Goal: Task Accomplishment & Management: Complete application form

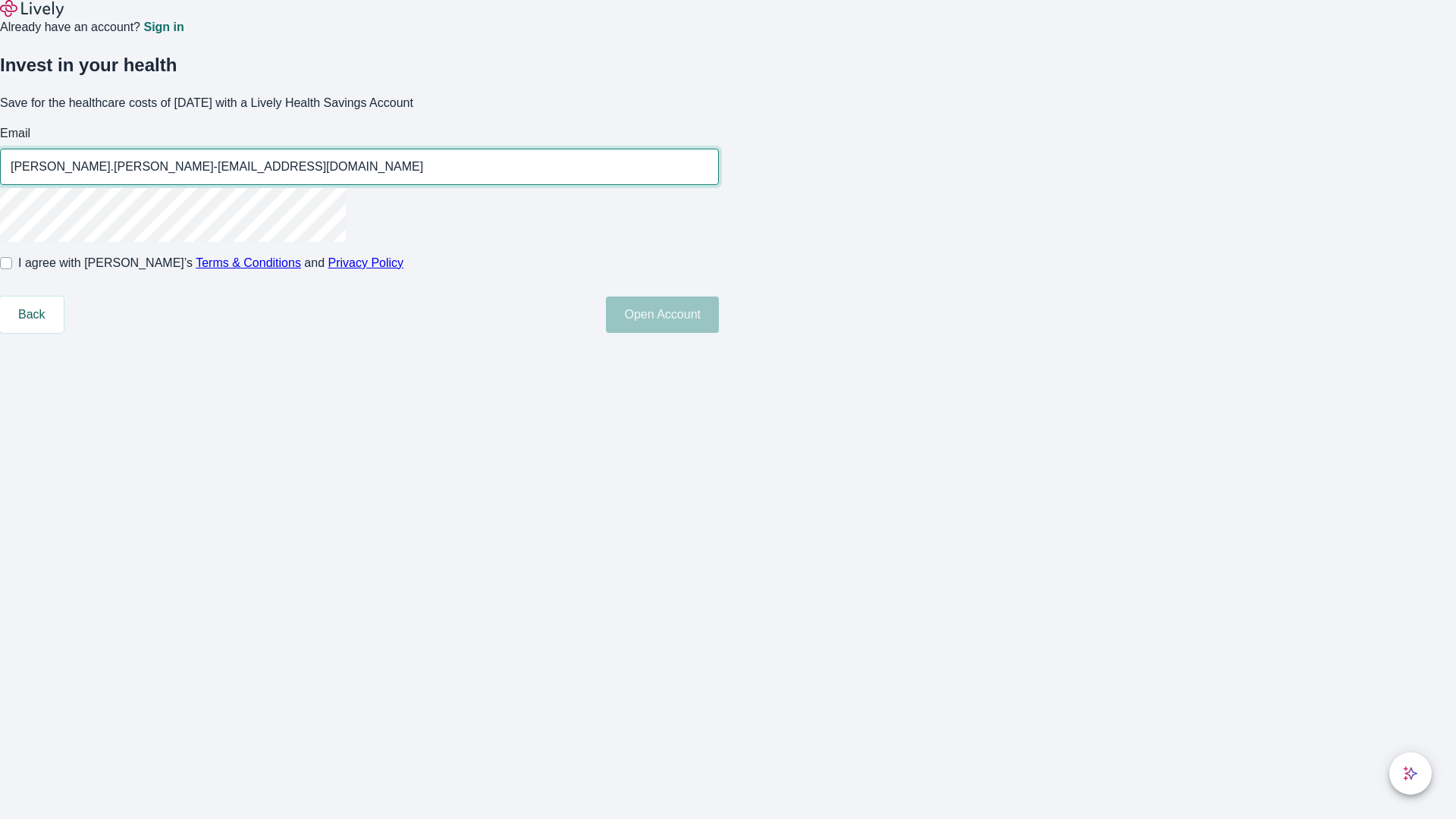
type input "[PERSON_NAME].[PERSON_NAME]-[EMAIL_ADDRESS][DOMAIN_NAME]"
click at [12, 269] on input "I agree with Lively’s Terms & Conditions and Privacy Policy" at bounding box center [6, 262] width 12 height 12
checkbox input "true"
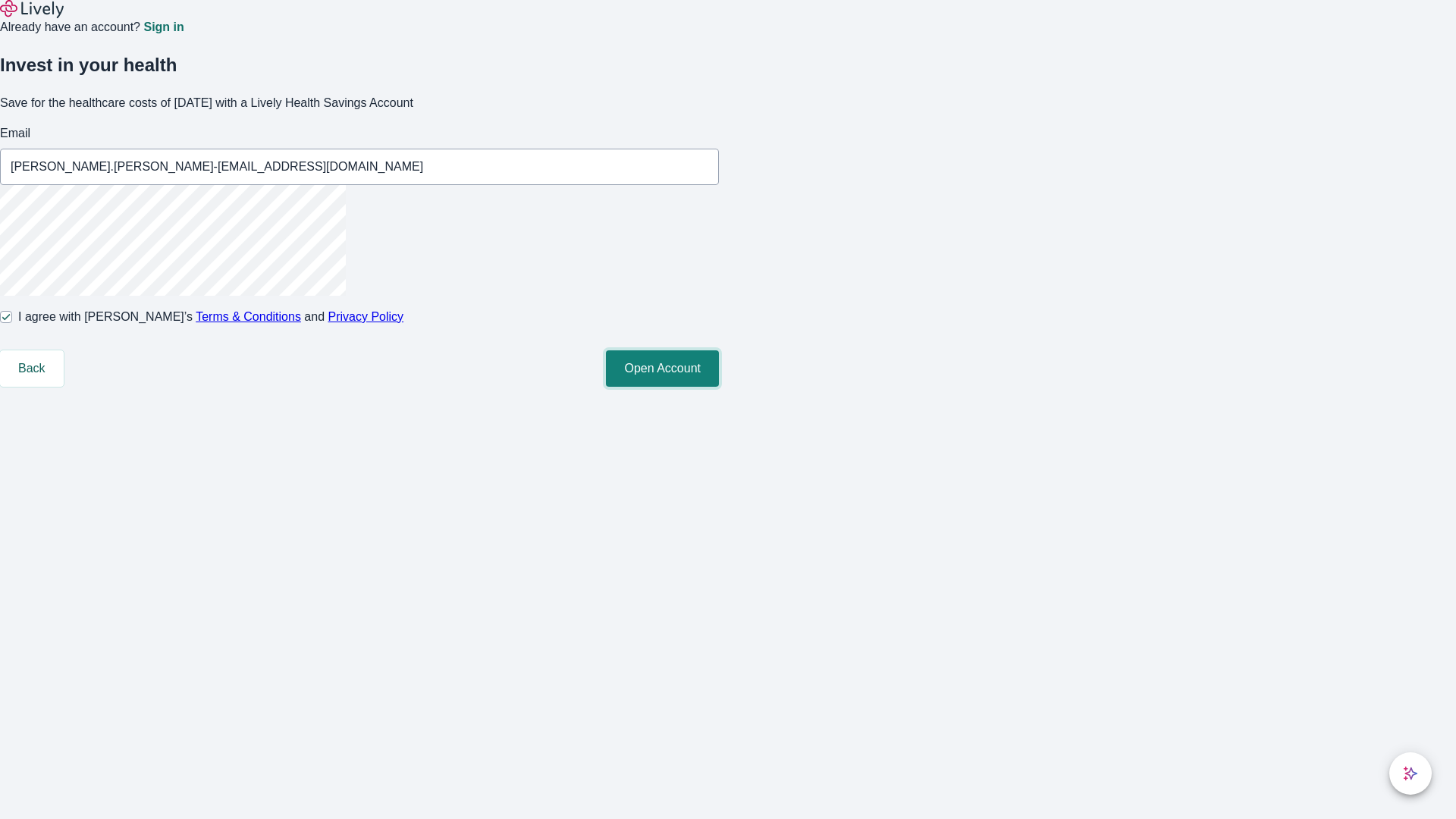
click at [719, 387] on button "Open Account" at bounding box center [662, 368] width 113 height 36
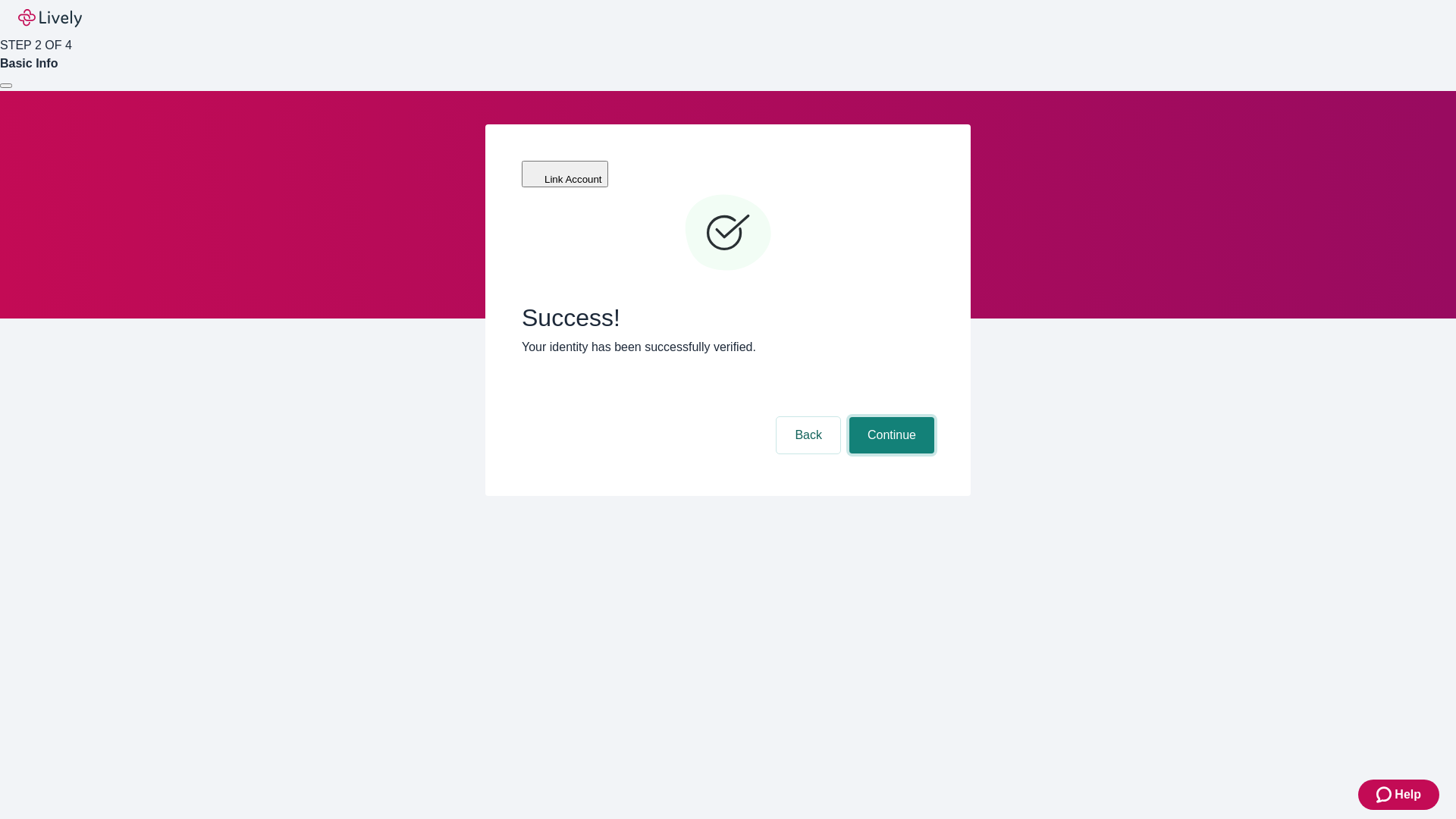
click at [889, 417] on button "Continue" at bounding box center [892, 434] width 85 height 36
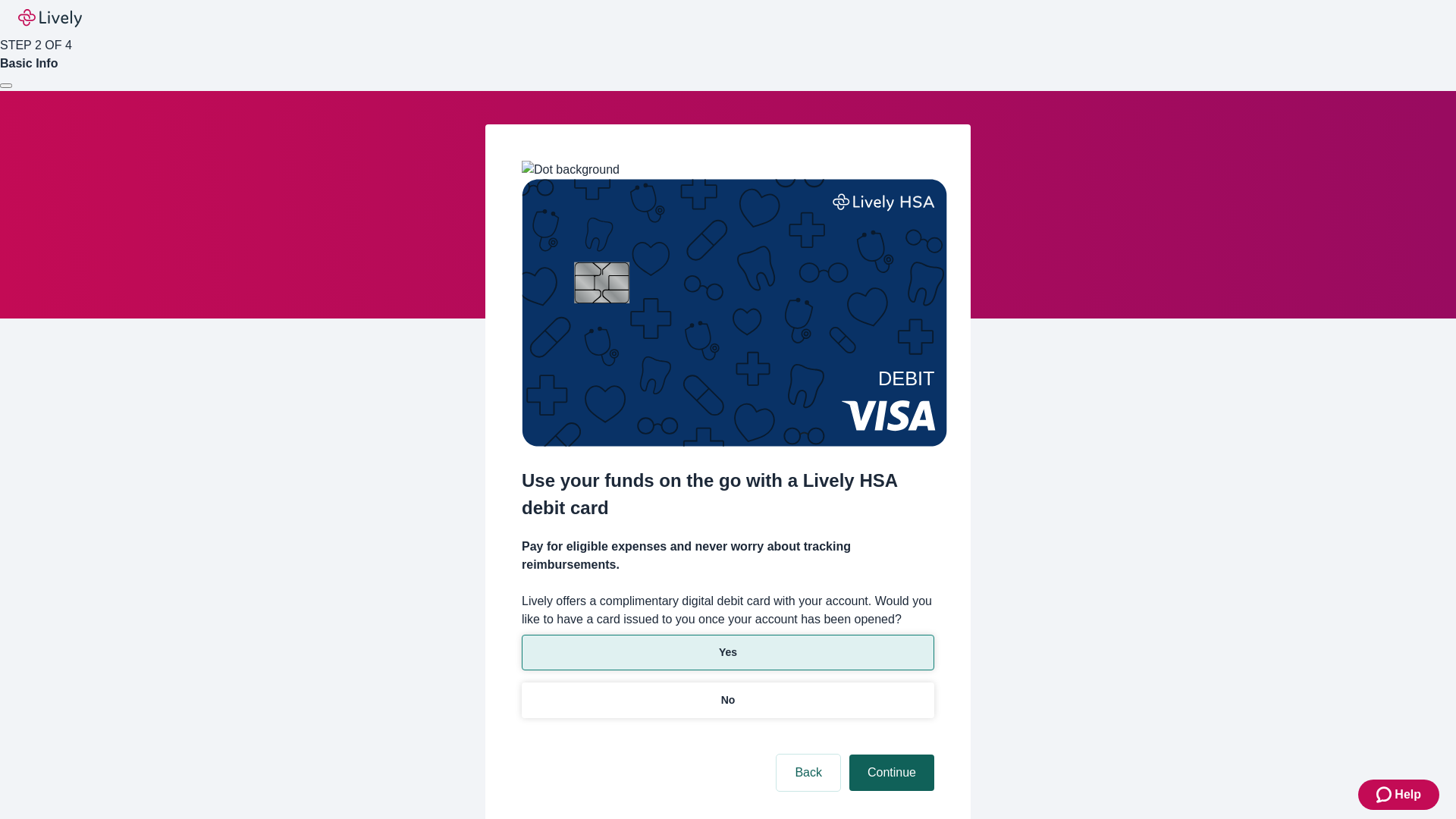
click at [728, 692] on p "No" at bounding box center [728, 700] width 14 height 16
click at [889, 754] on button "Continue" at bounding box center [892, 772] width 85 height 36
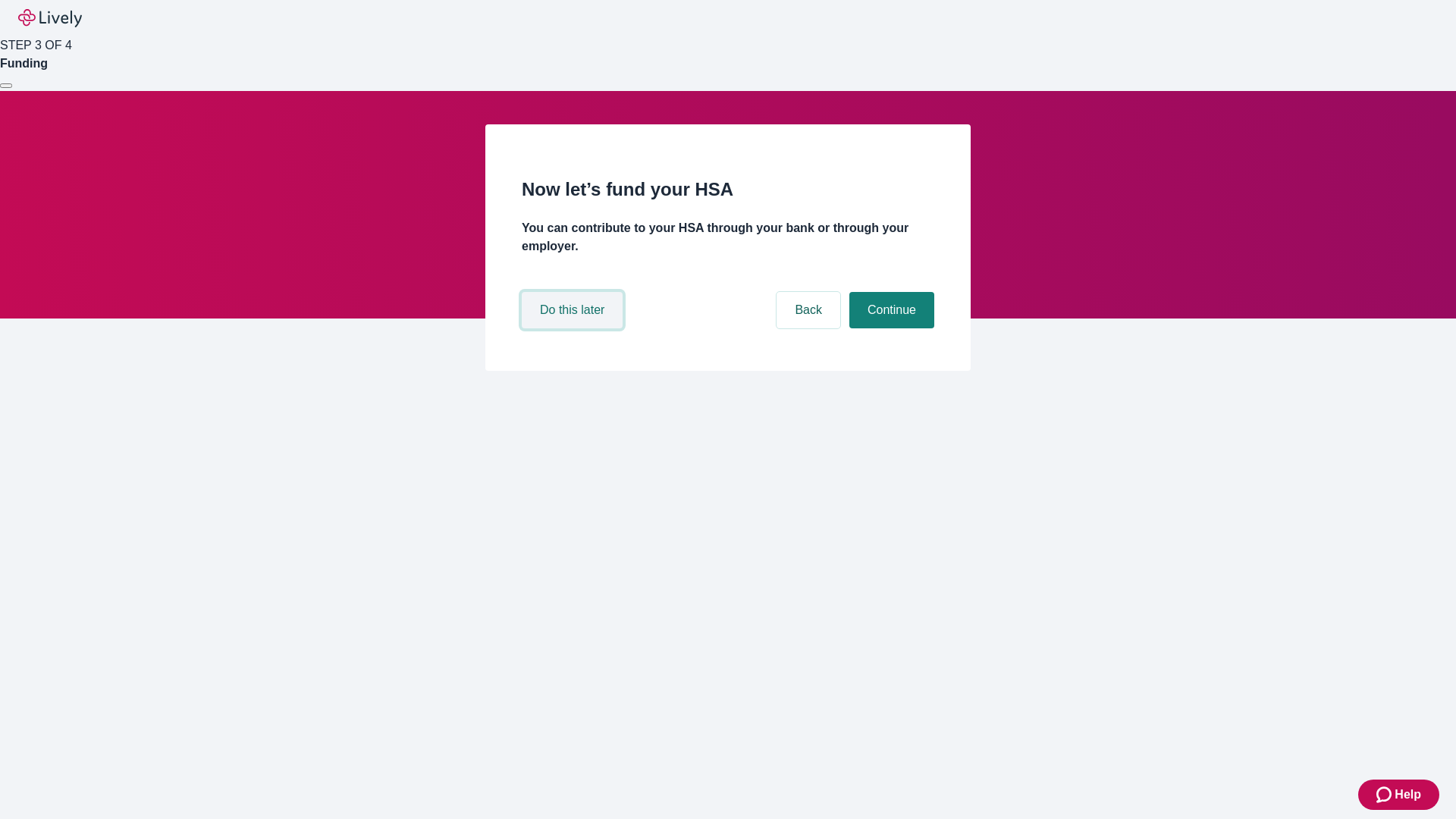
click at [574, 328] on button "Do this later" at bounding box center [571, 310] width 101 height 36
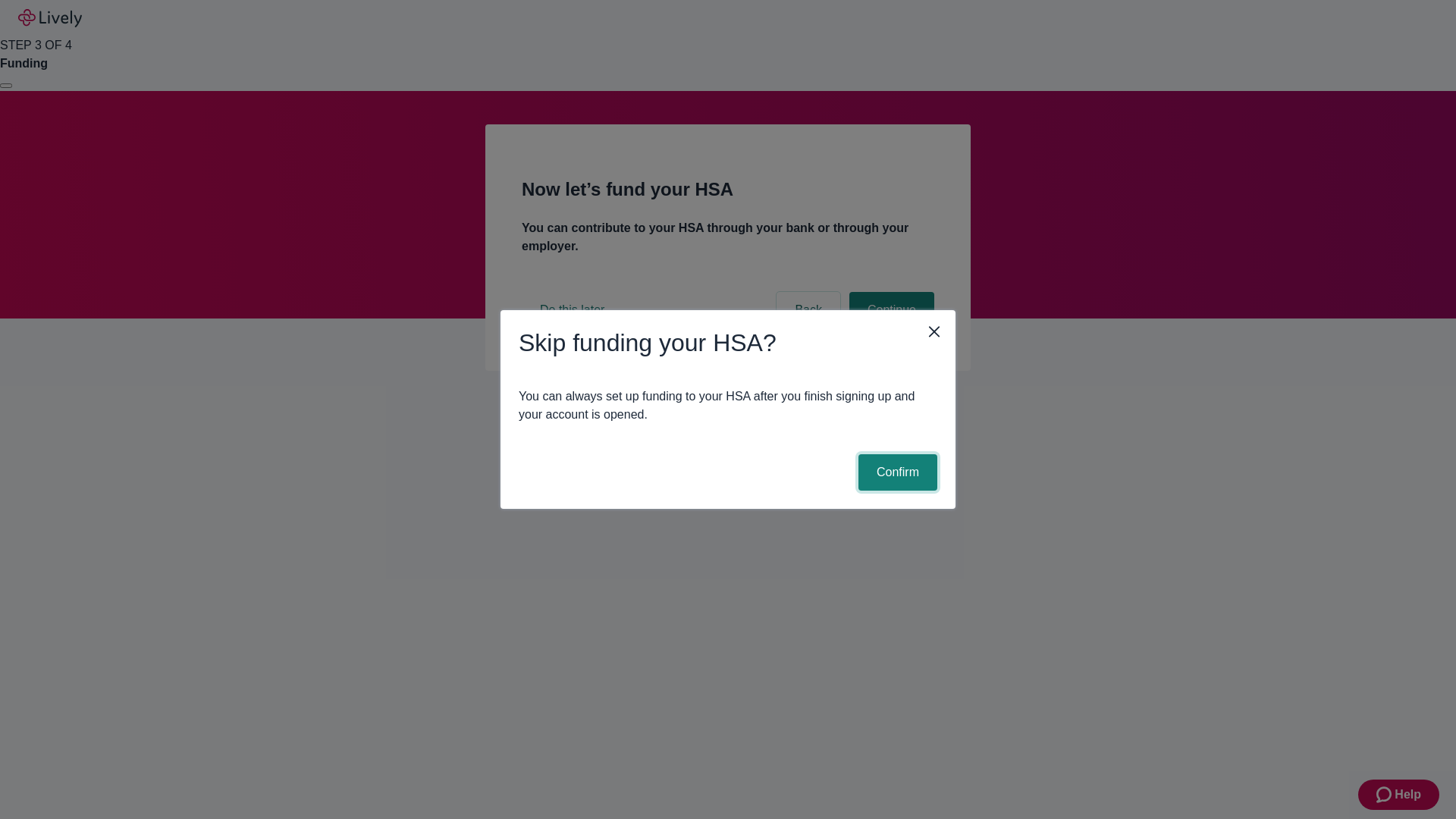
click at [896, 472] on button "Confirm" at bounding box center [898, 471] width 79 height 36
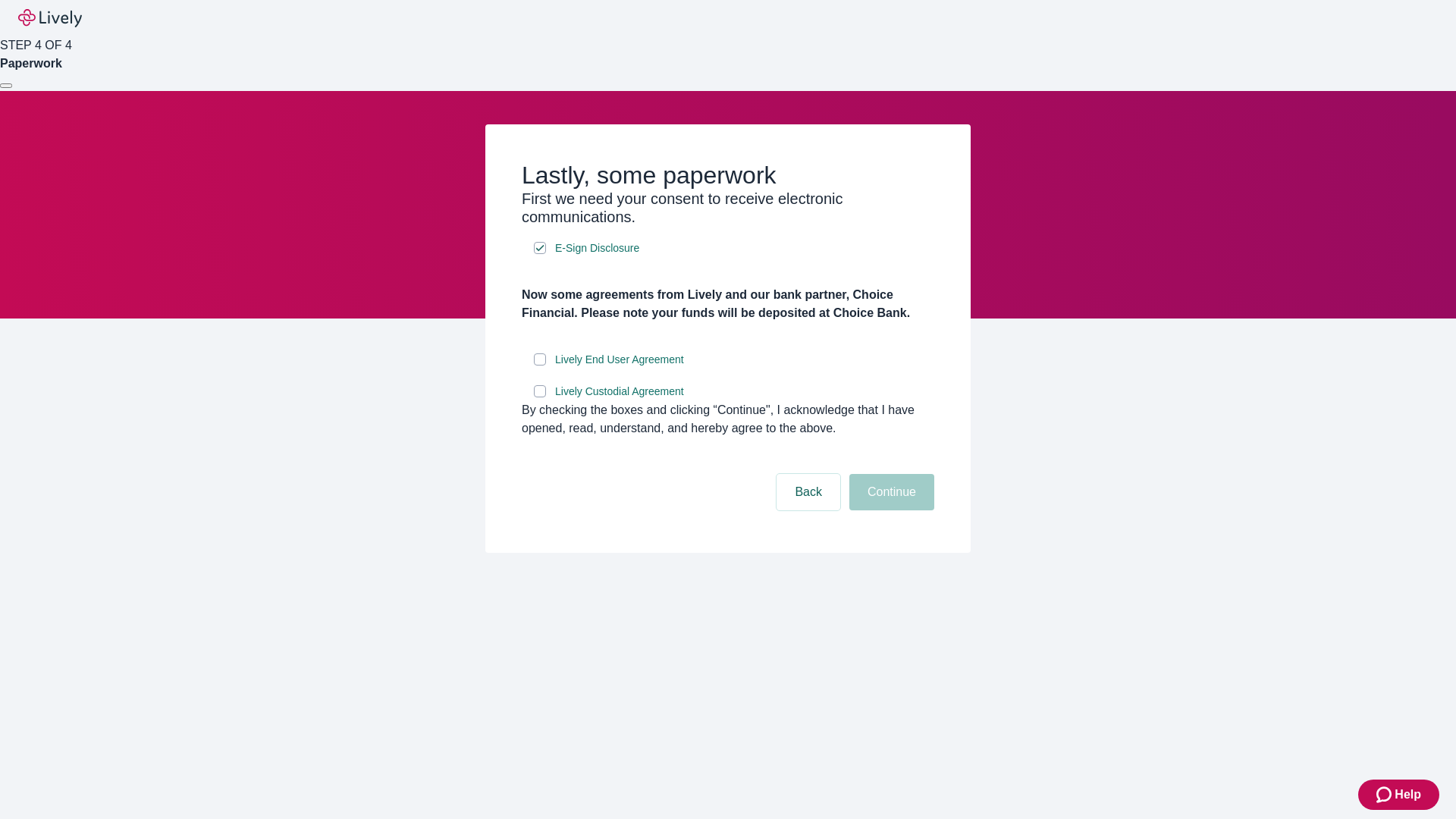
click at [540, 365] on input "Lively End User Agreement" at bounding box center [539, 359] width 12 height 12
checkbox input "true"
click at [540, 397] on input "Lively Custodial Agreement" at bounding box center [539, 391] width 12 height 12
checkbox input "true"
click at [889, 510] on button "Continue" at bounding box center [892, 492] width 85 height 36
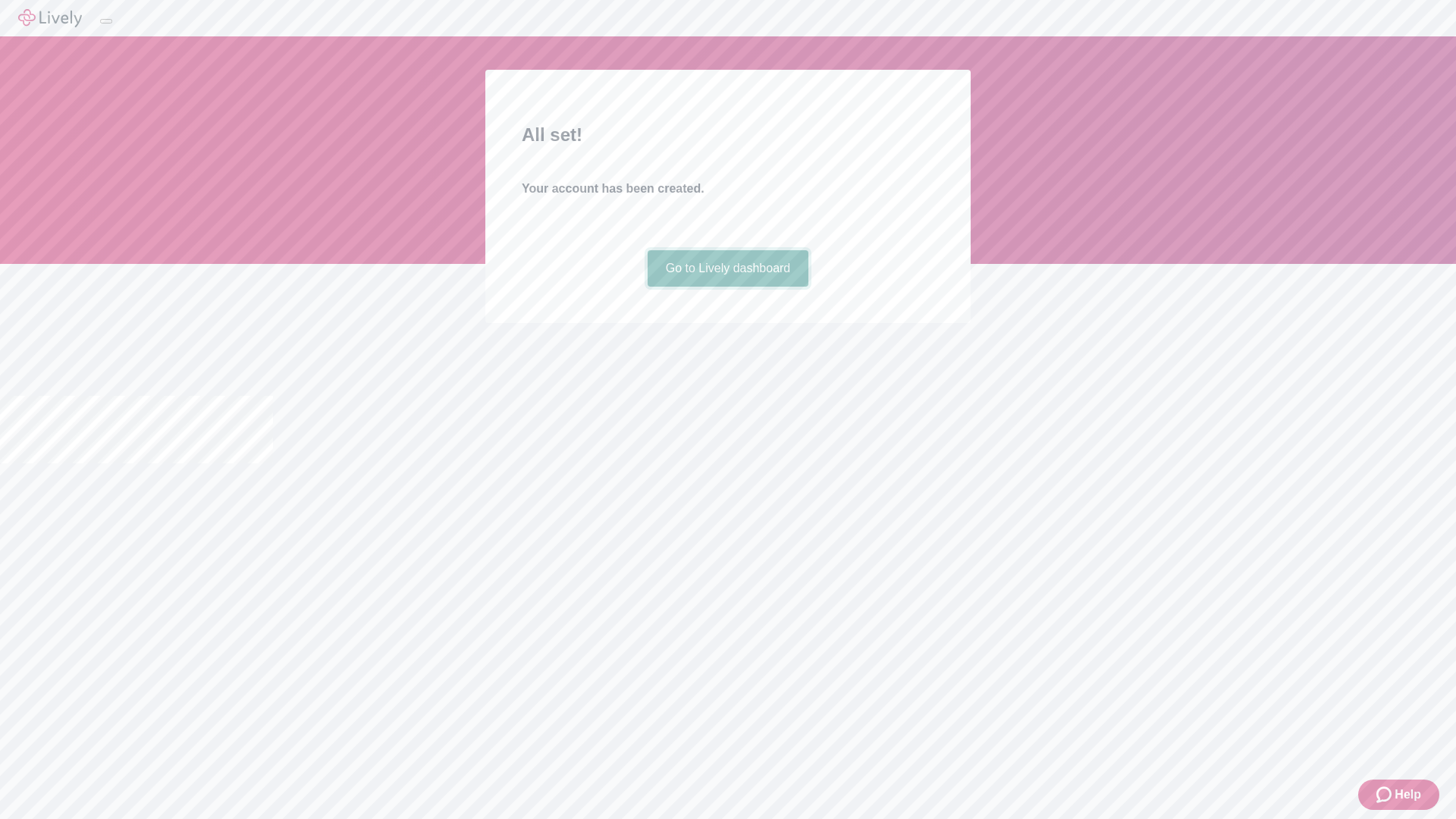
click at [728, 286] on link "Go to Lively dashboard" at bounding box center [728, 268] width 162 height 36
